Goal: Task Accomplishment & Management: Manage account settings

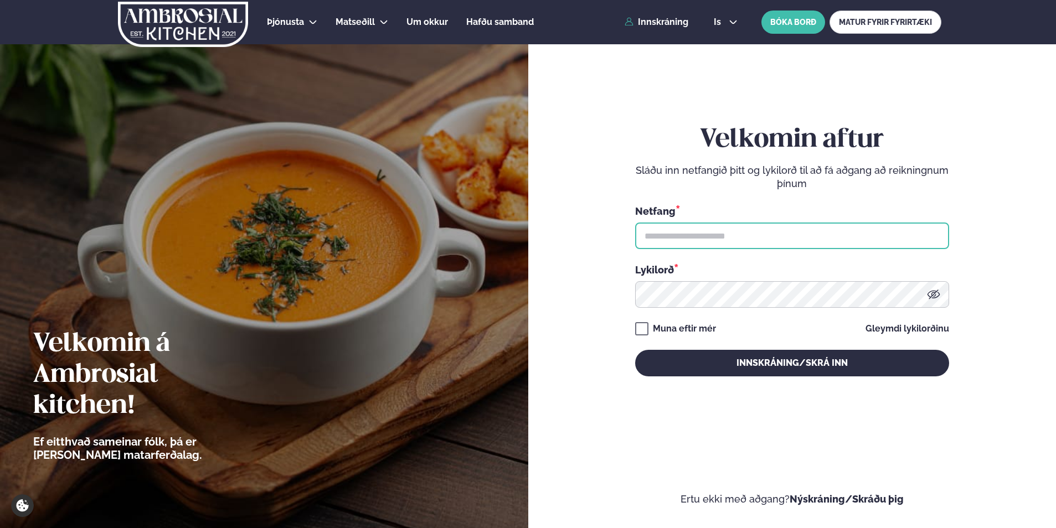
click at [747, 237] on input "text" at bounding box center [792, 236] width 314 height 27
type input "**********"
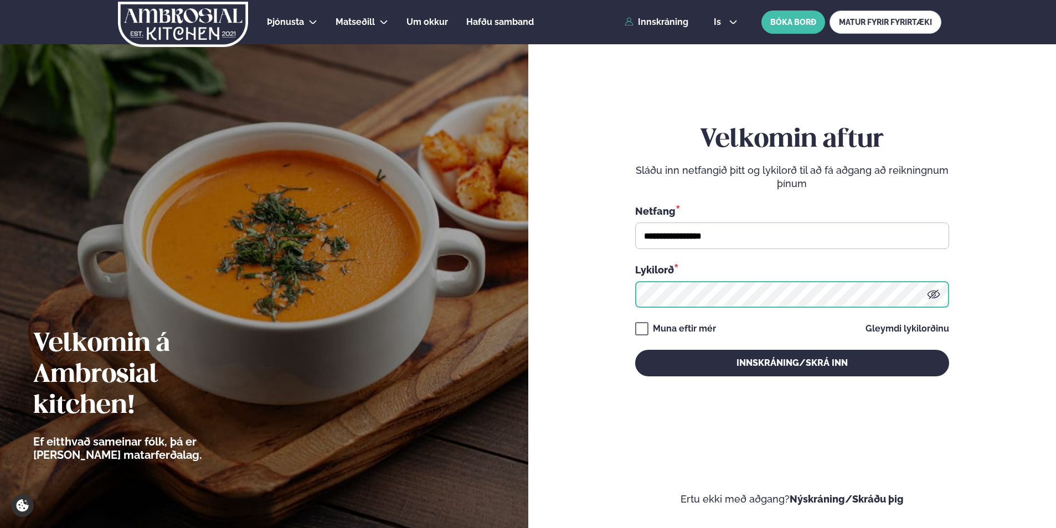
click at [635, 350] on button "Innskráning/Skrá inn" at bounding box center [792, 363] width 314 height 27
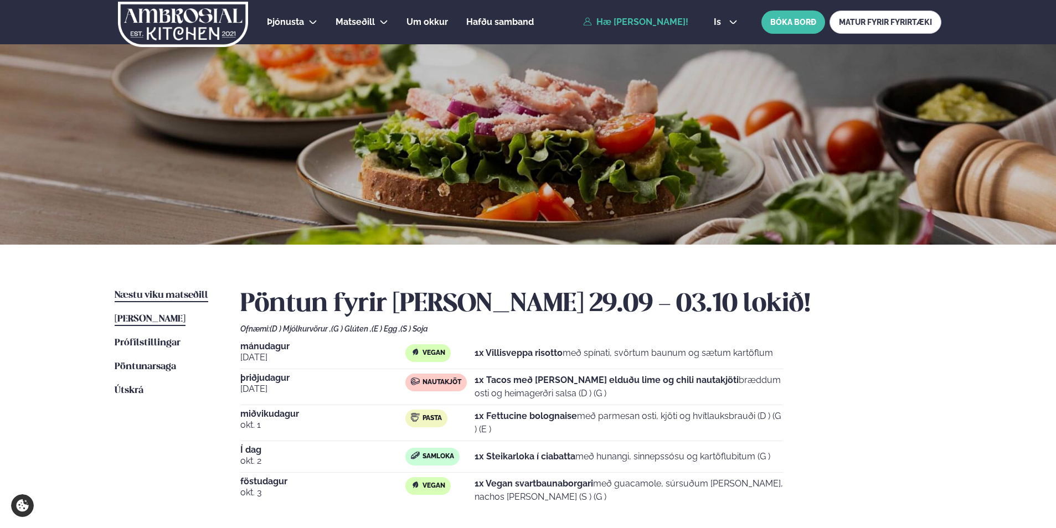
click at [183, 295] on span "Næstu viku matseðill" at bounding box center [162, 295] width 94 height 9
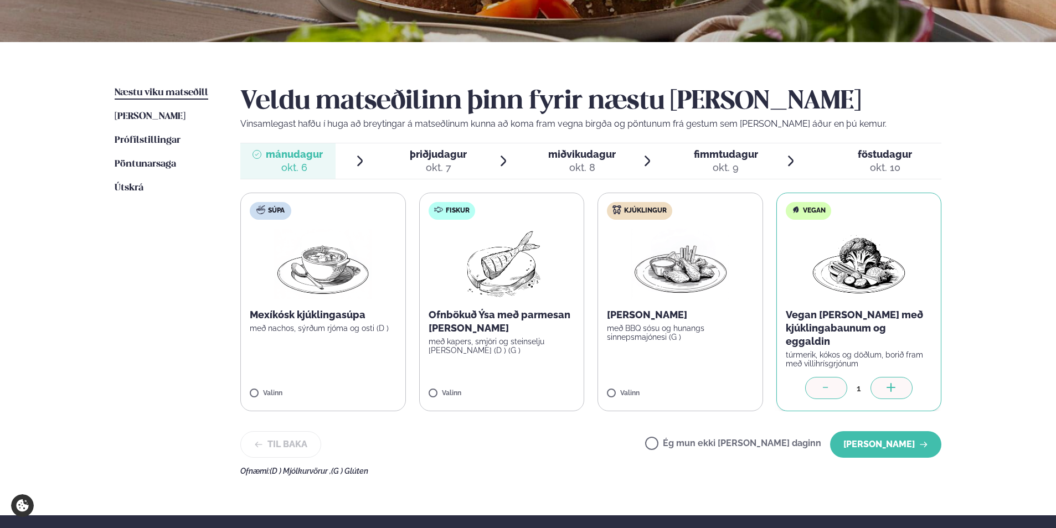
scroll to position [222, 0]
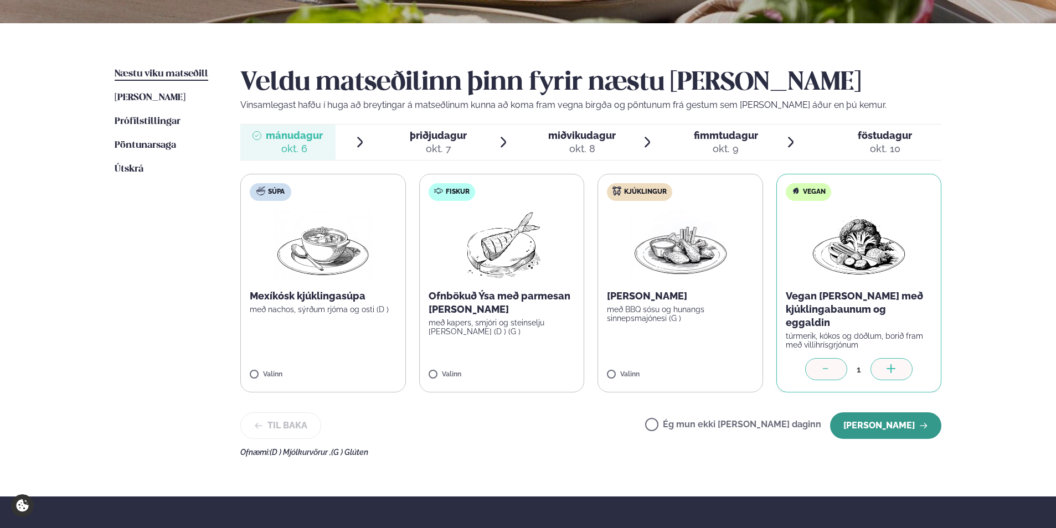
click at [872, 415] on button "[PERSON_NAME]" at bounding box center [885, 426] width 111 height 27
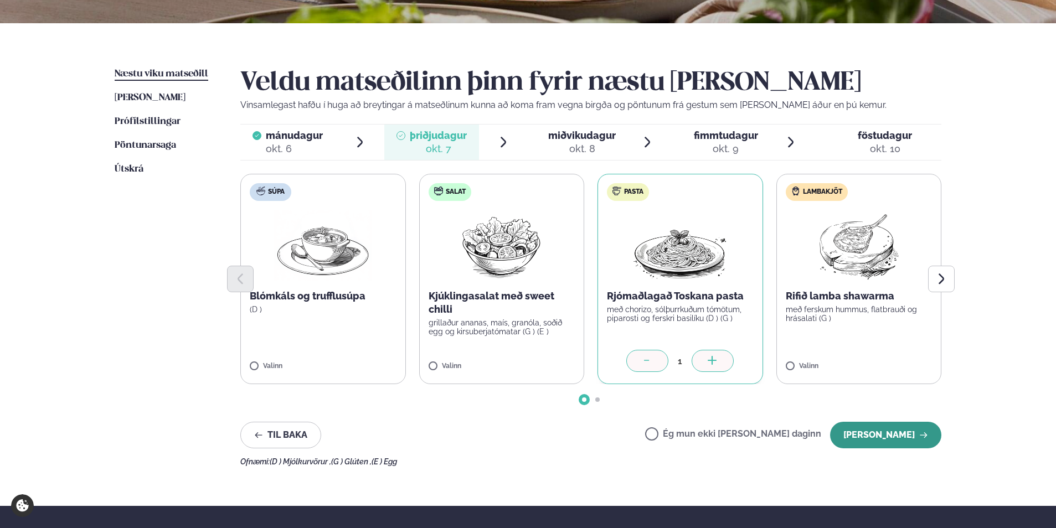
click at [850, 433] on button "[PERSON_NAME]" at bounding box center [885, 435] width 111 height 27
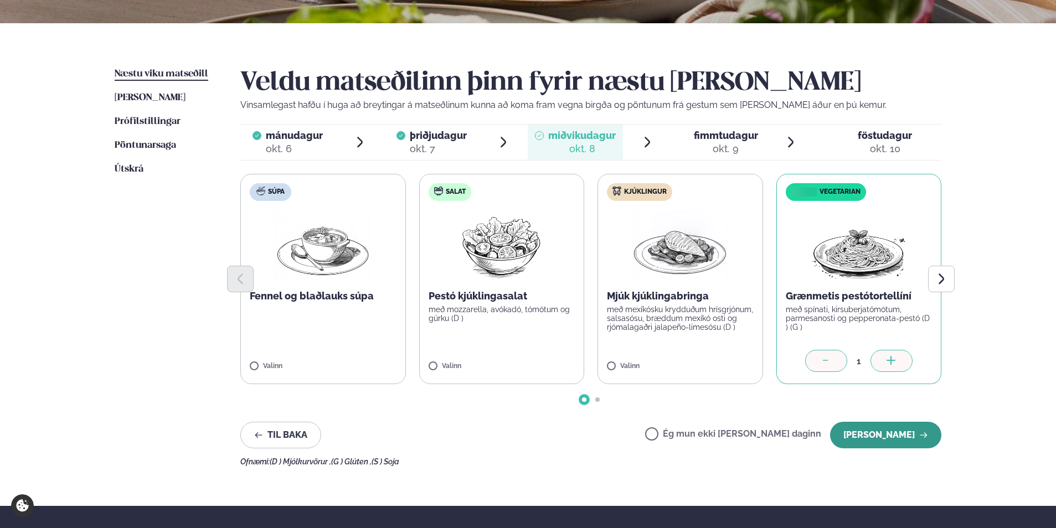
click at [861, 429] on button "[PERSON_NAME]" at bounding box center [885, 435] width 111 height 27
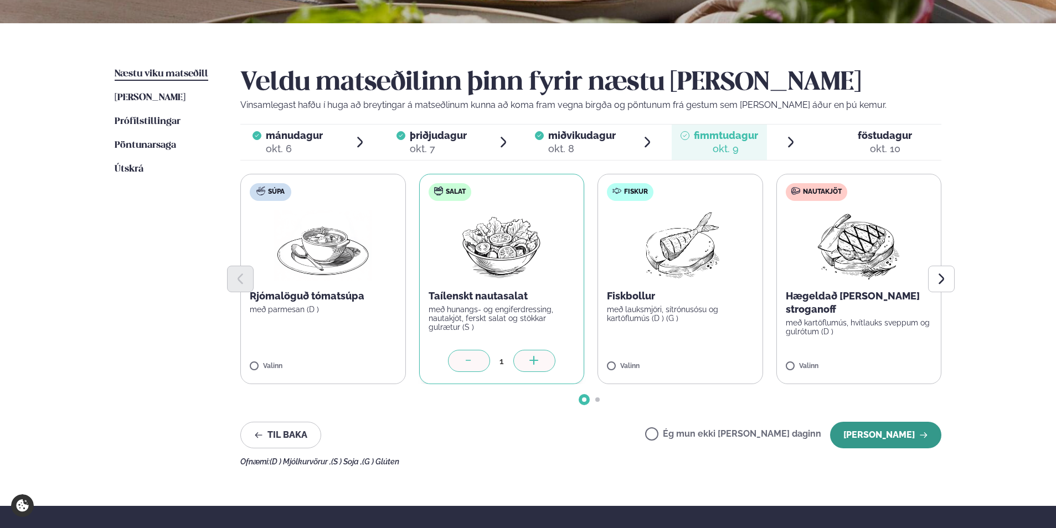
click at [864, 433] on button "[PERSON_NAME]" at bounding box center [885, 435] width 111 height 27
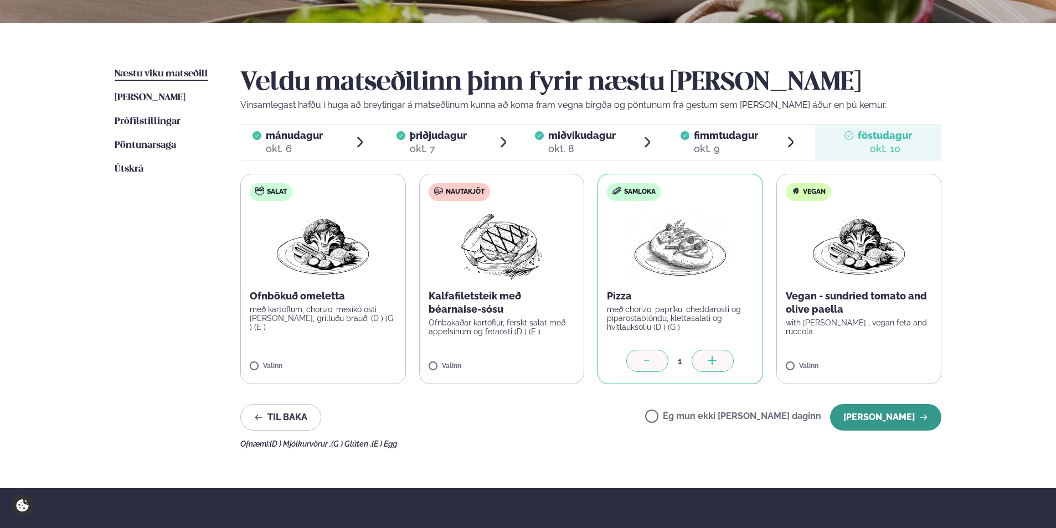
click at [868, 418] on button "[PERSON_NAME]" at bounding box center [885, 417] width 111 height 27
